Goal: Download file/media

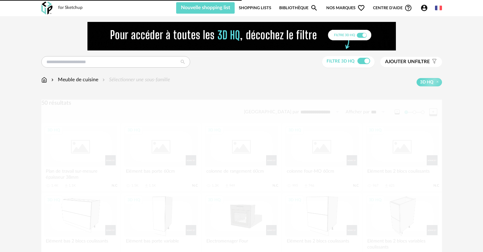
scroll to position [172, 0]
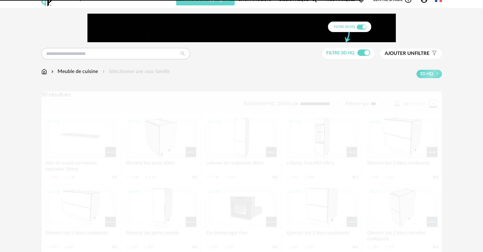
scroll to position [0, 0]
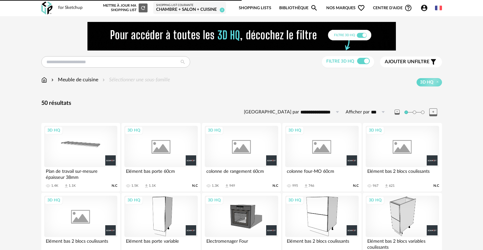
scroll to position [193, 0]
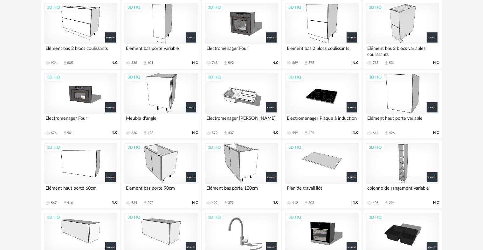
click at [332, 26] on div "3D HQ" at bounding box center [321, 23] width 73 height 41
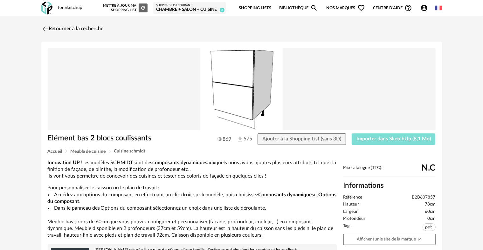
click at [413, 138] on span "Importer dans SketchUp (8,1 Mo)" at bounding box center [393, 138] width 74 height 5
click at [62, 29] on link "Retourner à la recherche" at bounding box center [71, 29] width 62 height 14
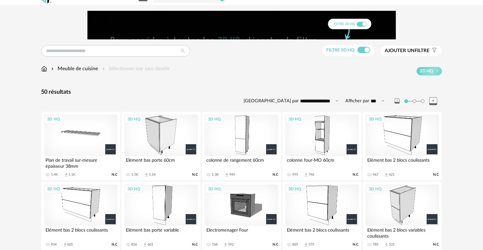
scroll to position [11, 0]
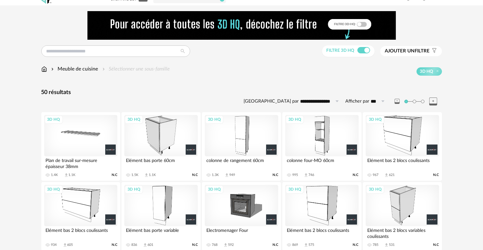
click at [94, 133] on div "3D HQ" at bounding box center [80, 135] width 73 height 41
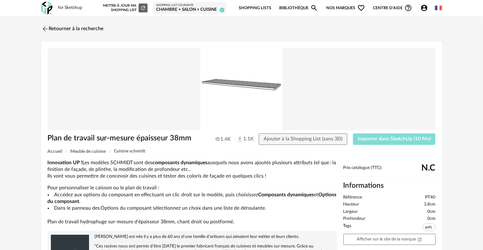
click at [395, 139] on span "Importer dans SketchUp (10 Mo)" at bounding box center [393, 138] width 73 height 5
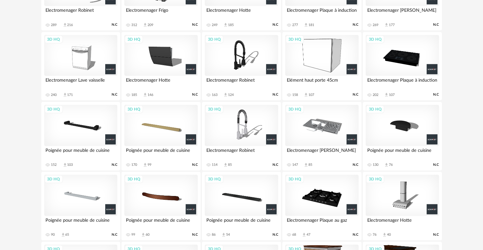
scroll to position [513, 0]
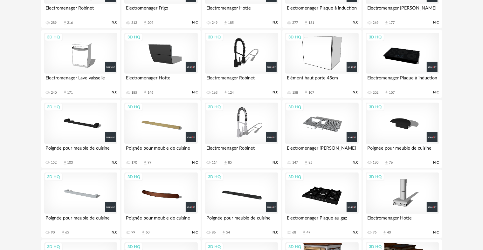
click at [325, 196] on div "3D HQ" at bounding box center [321, 193] width 73 height 41
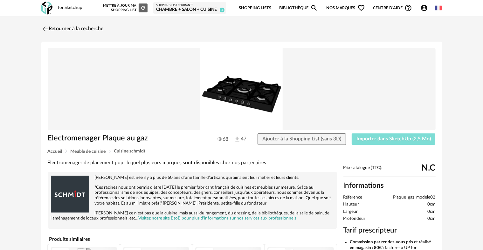
click at [374, 135] on button "Importer dans SketchUp (2,5 Mo)" at bounding box center [393, 138] width 84 height 11
click at [44, 27] on img at bounding box center [44, 28] width 9 height 9
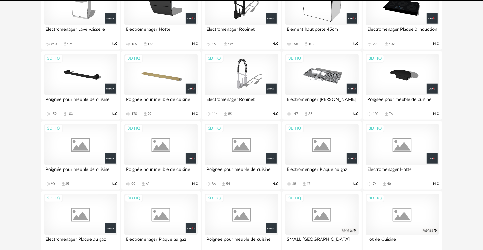
scroll to position [575, 0]
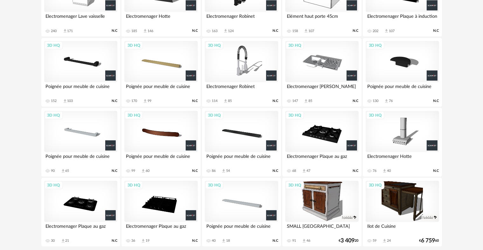
click at [85, 206] on div "3D HQ" at bounding box center [80, 201] width 73 height 41
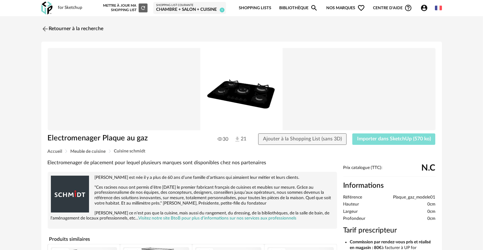
click at [384, 143] on button "Importer dans SketchUp (570 ko)" at bounding box center [393, 138] width 83 height 11
click at [50, 29] on link "Retourner à la recherche" at bounding box center [71, 29] width 62 height 14
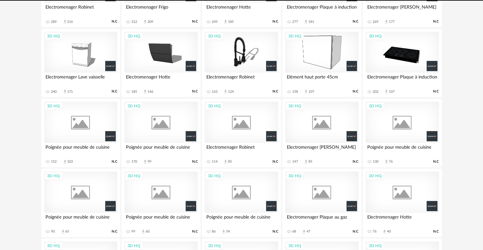
scroll to position [575, 0]
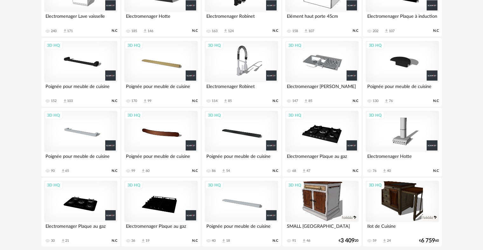
click at [169, 208] on div "3D HQ" at bounding box center [160, 201] width 73 height 41
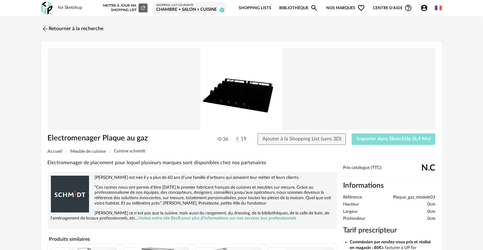
click at [369, 137] on span "Importer dans SketchUp (6,4 Mo)" at bounding box center [393, 138] width 74 height 5
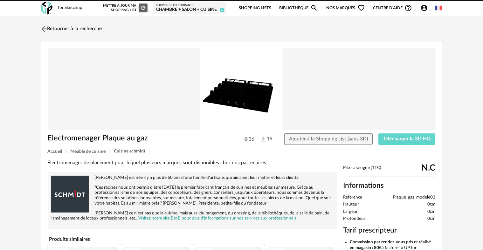
click at [63, 26] on link "Retourner à la recherche" at bounding box center [71, 29] width 62 height 14
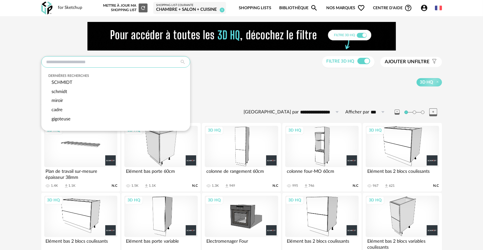
click at [158, 63] on input "text" at bounding box center [115, 61] width 149 height 11
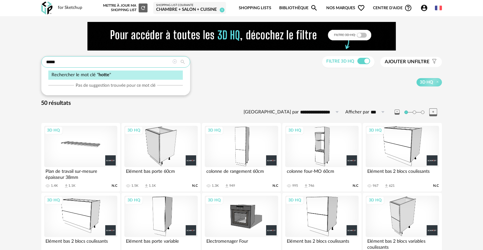
type input "*****"
type input "**********"
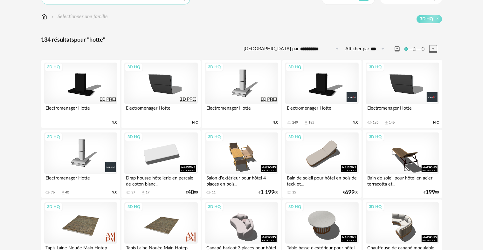
scroll to position [64, 0]
click at [79, 158] on div "3D HQ" at bounding box center [80, 152] width 73 height 41
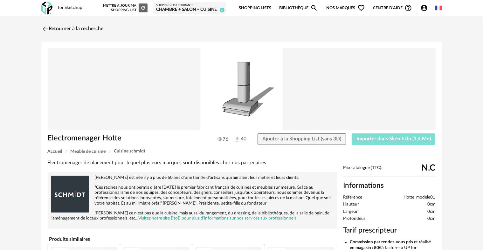
click at [399, 137] on span "Importer dans SketchUp (1,4 Mo)" at bounding box center [393, 138] width 74 height 5
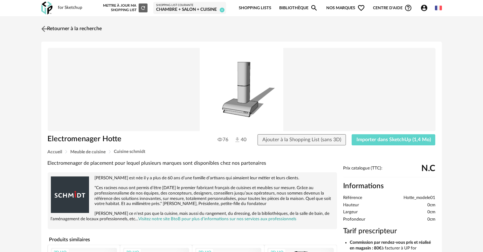
click at [45, 28] on img at bounding box center [44, 28] width 9 height 9
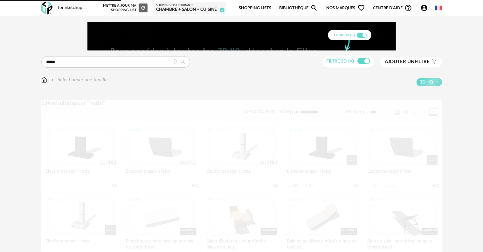
scroll to position [64, 0]
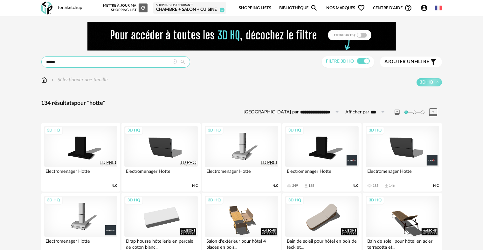
drag, startPoint x: 67, startPoint y: 62, endPoint x: 0, endPoint y: 70, distance: 67.5
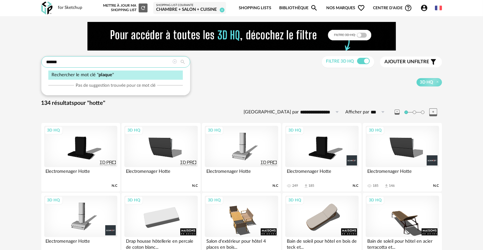
type input "******"
type input "**********"
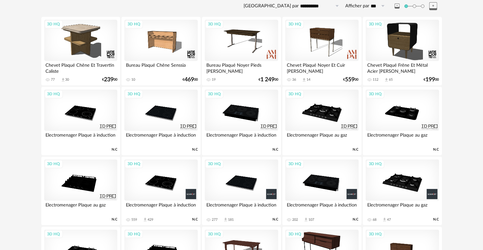
scroll to position [127, 0]
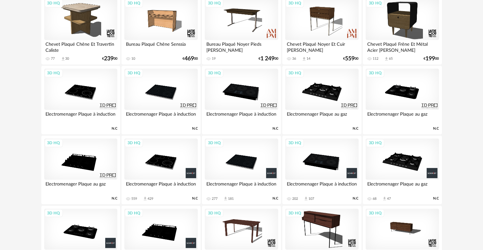
click at [249, 165] on div "3D HQ" at bounding box center [241, 159] width 73 height 41
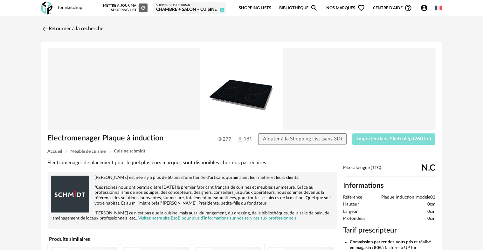
click at [391, 138] on span "Importer dans SketchUp (260 ko)" at bounding box center [394, 138] width 74 height 5
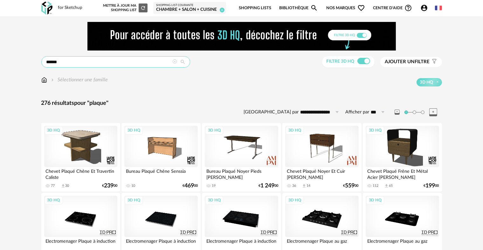
click at [76, 64] on input "******" at bounding box center [115, 61] width 149 height 11
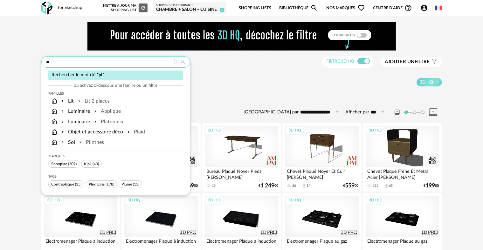
type input "*"
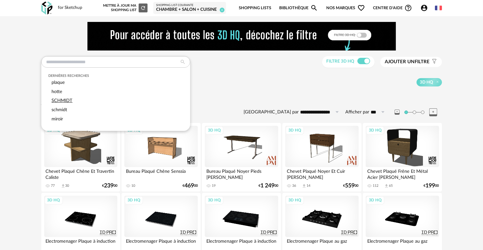
click at [65, 101] on span "SCHMIDT" at bounding box center [61, 100] width 21 height 5
type input "*******"
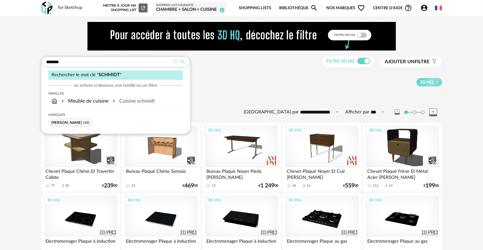
drag, startPoint x: 66, startPoint y: 60, endPoint x: 0, endPoint y: 62, distance: 66.1
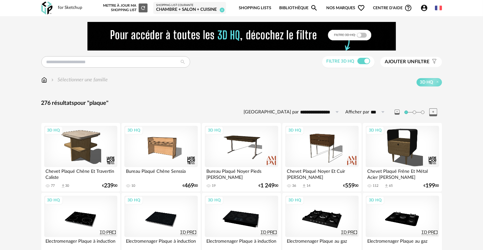
click at [286, 5] on link "Bibliothèque Magnify icon" at bounding box center [298, 8] width 39 height 15
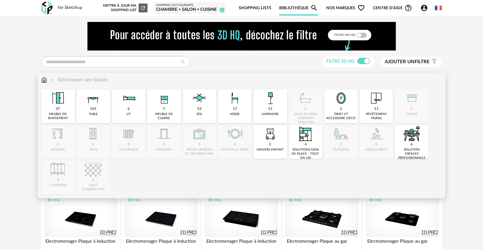
click at [160, 112] on div "meuble de cuisine" at bounding box center [164, 116] width 30 height 8
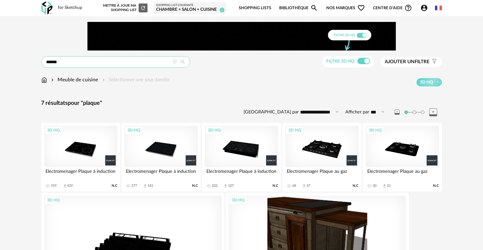
click at [61, 62] on input "******" at bounding box center [115, 61] width 149 height 11
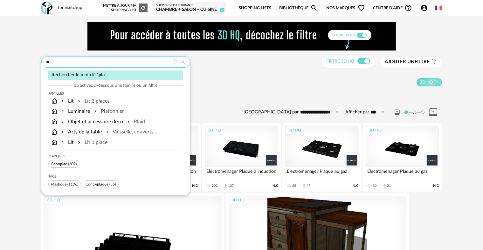
type input "*"
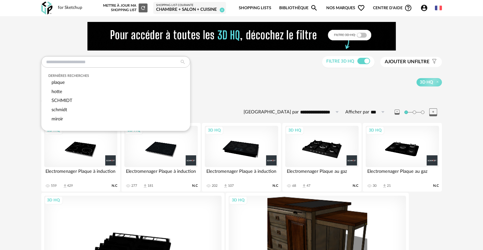
click at [235, 80] on div "3D HQ" at bounding box center [306, 82] width 272 height 8
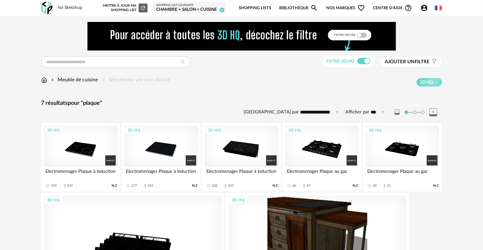
click at [183, 61] on icon at bounding box center [182, 62] width 11 height 6
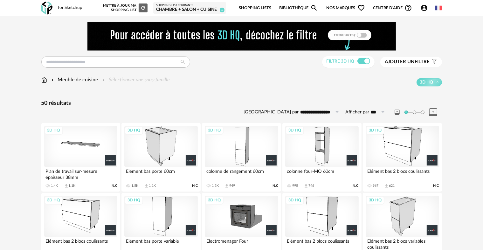
click at [320, 156] on div "3D HQ" at bounding box center [321, 146] width 73 height 41
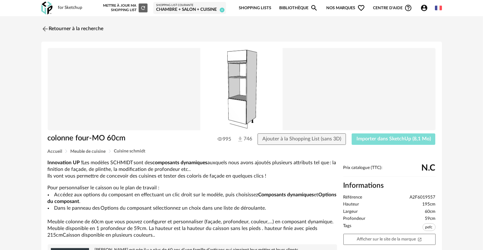
click at [391, 139] on span "Importer dans SketchUp (8,1 Mo)" at bounding box center [393, 138] width 74 height 5
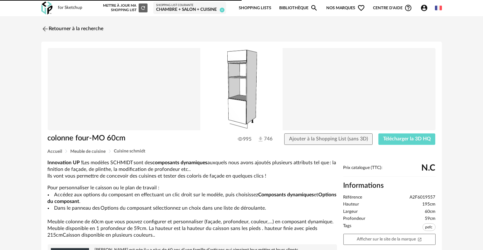
click at [58, 28] on link "Retourner à la recherche" at bounding box center [72, 29] width 62 height 14
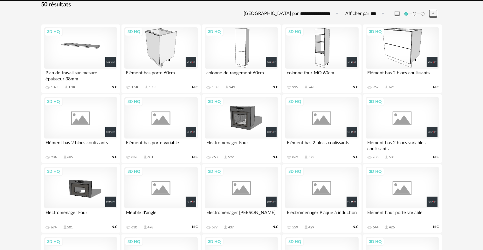
scroll to position [100, 0]
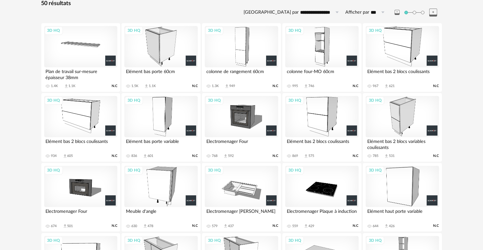
click at [245, 59] on div "3D HQ" at bounding box center [241, 46] width 73 height 41
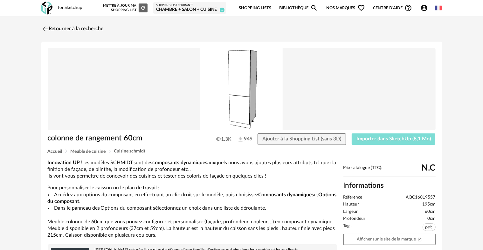
click at [394, 140] on span "Importer dans SketchUp (8,1 Mo)" at bounding box center [393, 138] width 74 height 5
click at [67, 29] on link "Retourner à la recherche" at bounding box center [71, 29] width 62 height 14
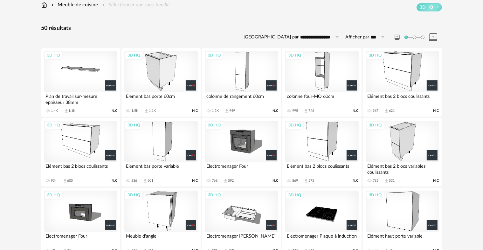
scroll to position [86, 0]
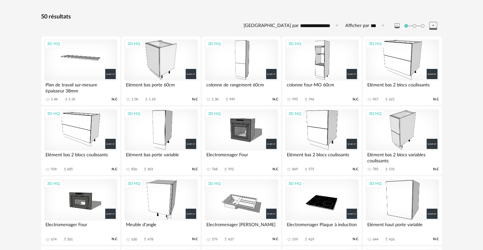
click at [245, 133] on div "3D HQ" at bounding box center [241, 129] width 73 height 41
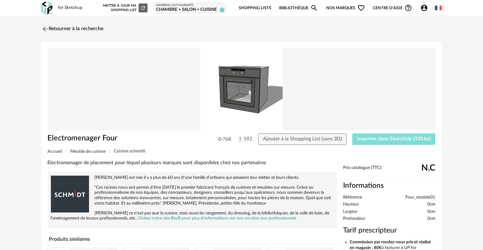
click at [365, 142] on button "Importer dans SketchUp (310 ko)" at bounding box center [393, 138] width 83 height 11
